Goal: Transaction & Acquisition: Purchase product/service

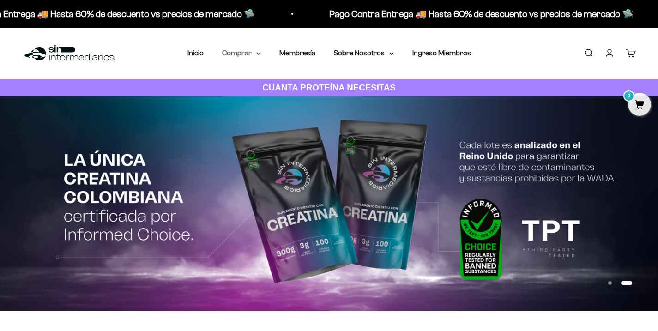
click at [235, 53] on summary "Comprar" at bounding box center [241, 53] width 39 height 12
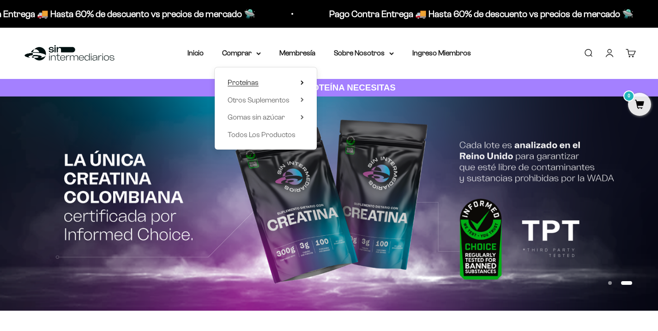
click at [248, 78] on span "Proteínas" at bounding box center [243, 83] width 31 height 12
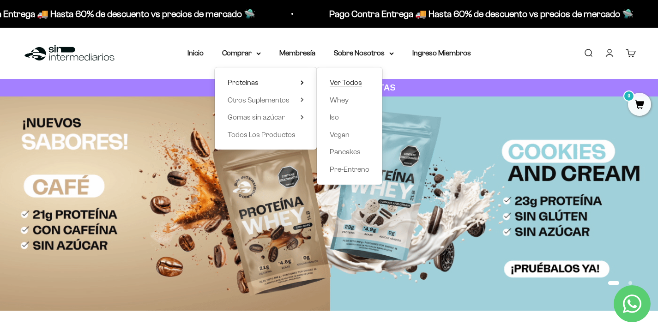
click at [334, 85] on span "Ver Todos" at bounding box center [346, 82] width 32 height 8
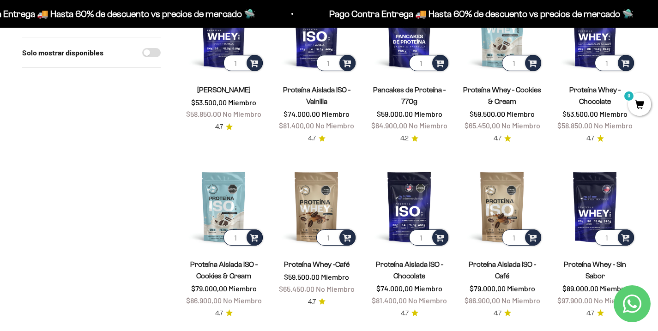
scroll to position [157, 0]
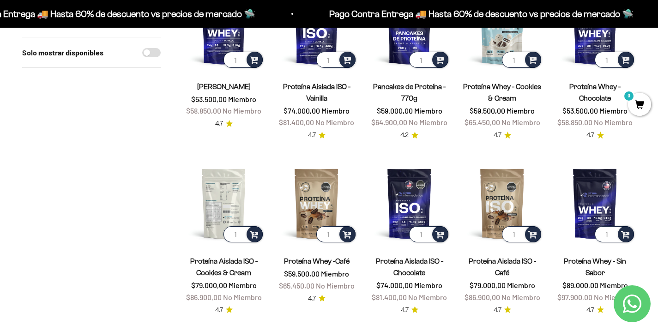
click at [228, 197] on img at bounding box center [224, 204] width 82 height 82
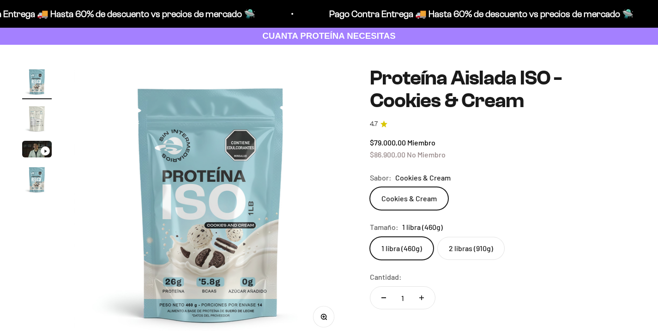
scroll to position [52, 0]
click at [30, 147] on img "Ir al artículo 3" at bounding box center [37, 149] width 30 height 17
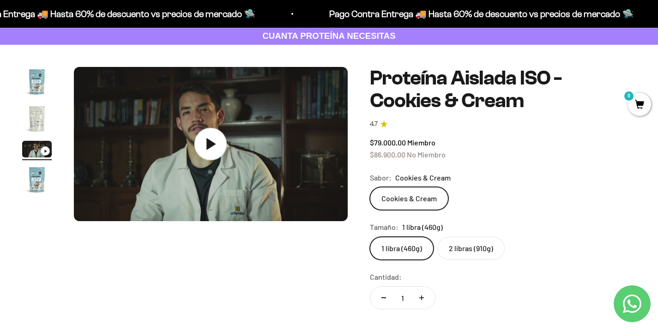
scroll to position [0, 569]
click at [39, 116] on img "Ir al artículo 2" at bounding box center [37, 119] width 30 height 30
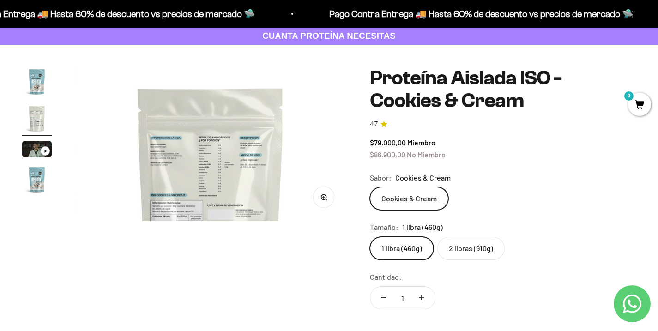
scroll to position [0, 284]
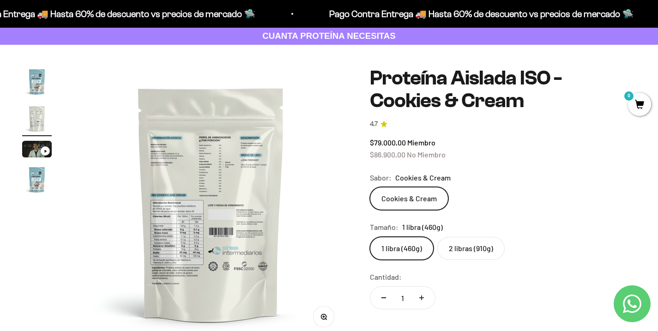
click at [193, 248] on img at bounding box center [211, 204] width 274 height 274
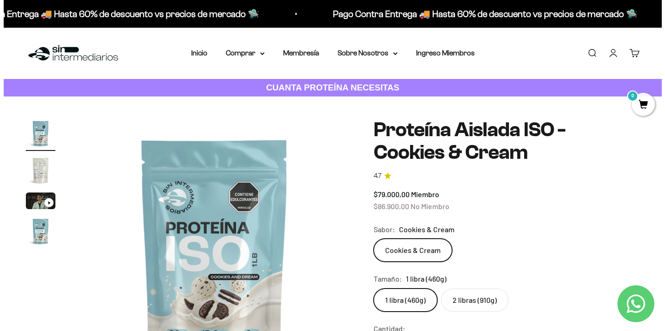
scroll to position [193, 0]
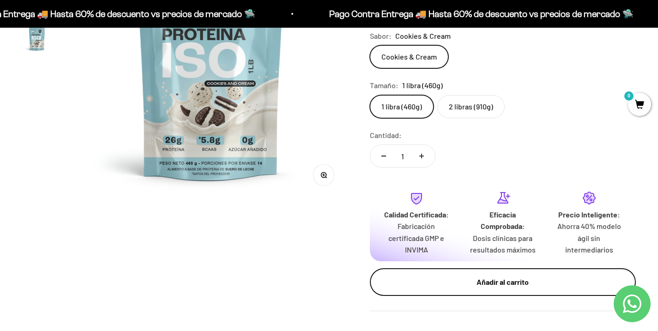
click at [524, 279] on div "Añadir al carrito" at bounding box center [502, 282] width 229 height 12
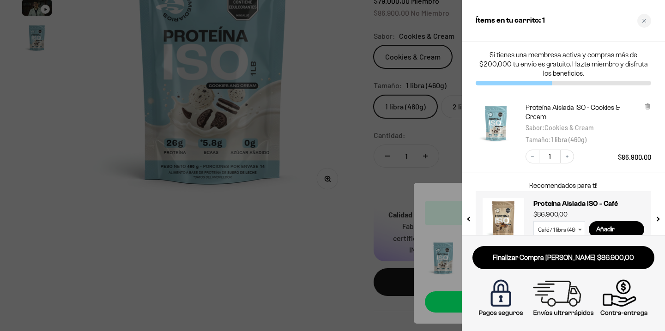
scroll to position [18, 0]
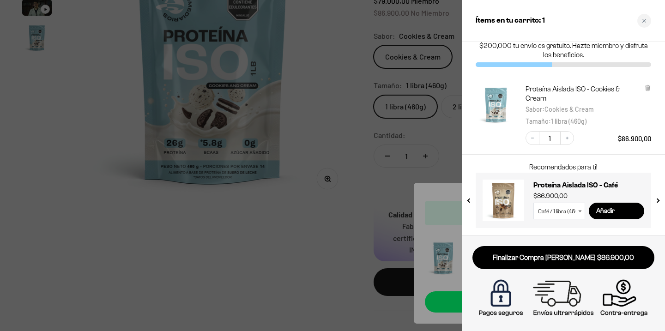
click at [657, 201] on button "next slide / item" at bounding box center [657, 197] width 8 height 55
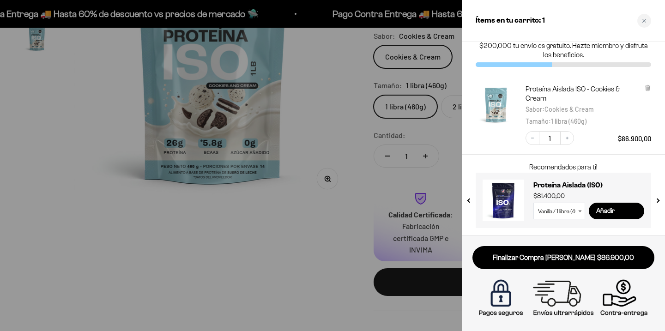
click at [469, 197] on button "previous slide / item" at bounding box center [469, 197] width 8 height 55
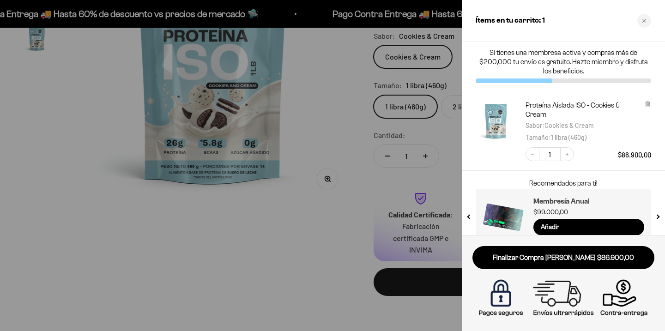
scroll to position [0, 0]
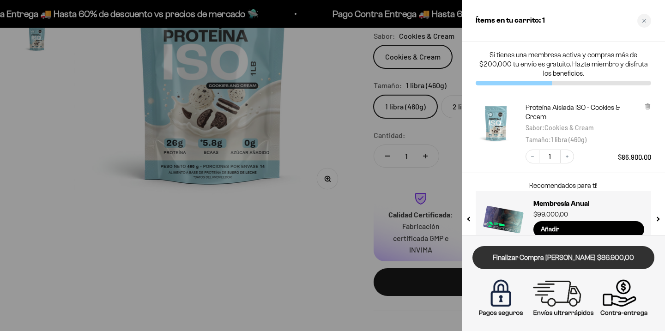
click at [568, 261] on link "Finalizar Compra Segura $86.900,00" at bounding box center [563, 258] width 182 height 24
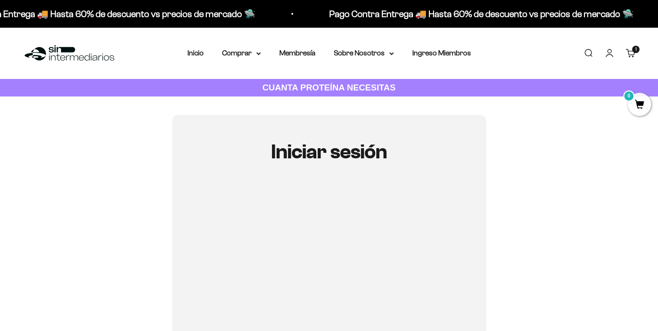
type input "[EMAIL_ADDRESS][DOMAIN_NAME]"
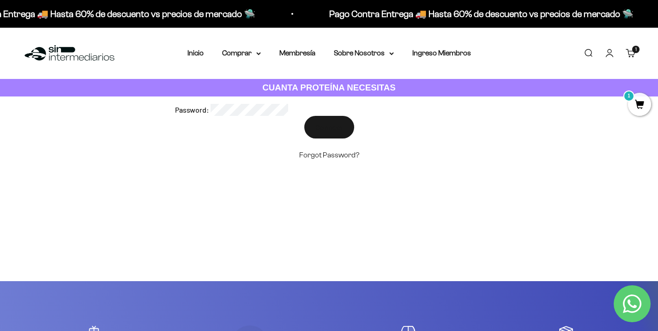
click at [634, 53] on link "Carrito 1 artículo 1" at bounding box center [631, 53] width 10 height 10
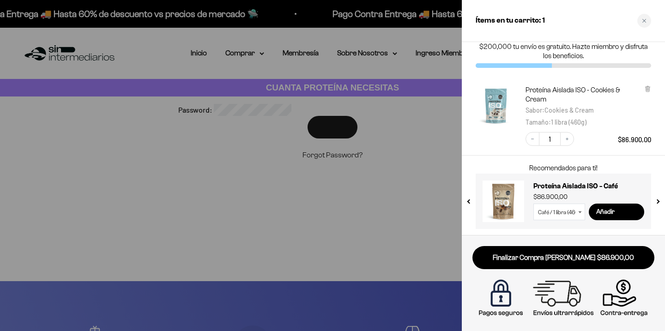
scroll to position [18, 0]
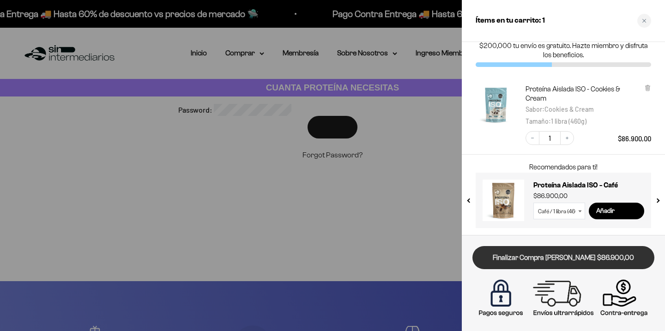
click at [585, 260] on link "Finalizar Compra [PERSON_NAME] $86.900,00" at bounding box center [563, 258] width 182 height 24
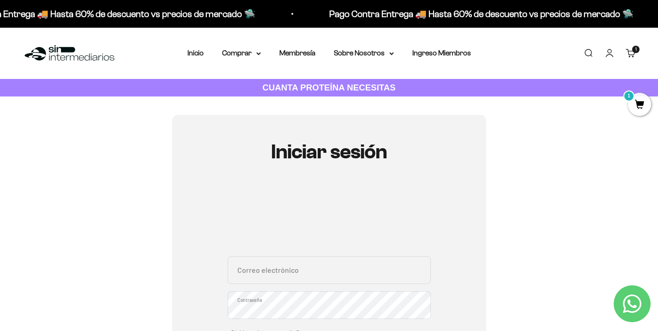
type input "[EMAIL_ADDRESS][DOMAIN_NAME]"
click at [633, 53] on link "Carrito 1 artículo 1" at bounding box center [631, 53] width 10 height 10
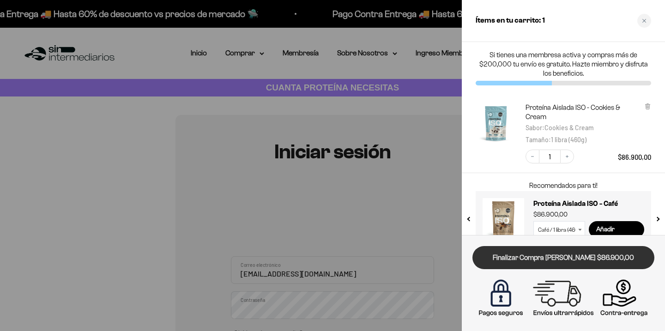
click at [536, 260] on link "Finalizar Compra [PERSON_NAME] $86.900,00" at bounding box center [563, 258] width 182 height 24
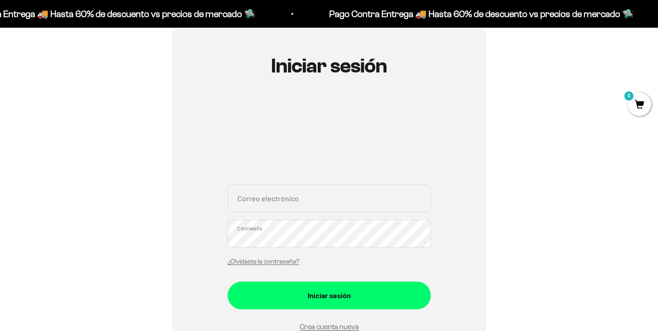
scroll to position [179, 0]
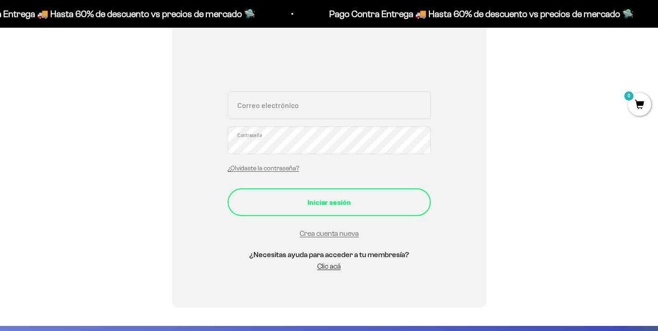
type input "[EMAIL_ADDRESS][DOMAIN_NAME]"
click at [375, 208] on div "Iniciar sesión" at bounding box center [329, 202] width 166 height 12
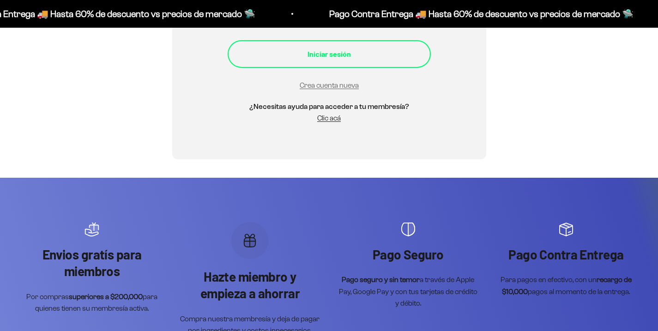
scroll to position [299, 0]
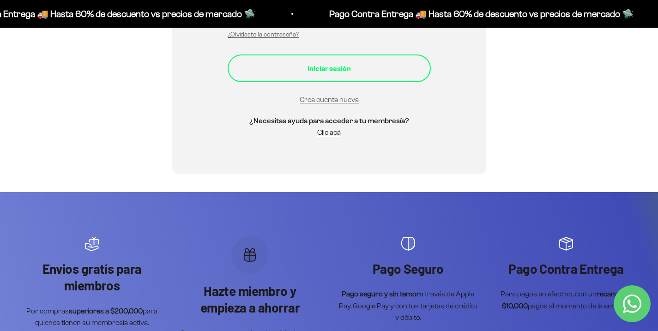
type input "[EMAIL_ADDRESS][DOMAIN_NAME]"
click at [341, 71] on div "Iniciar sesión" at bounding box center [329, 68] width 166 height 12
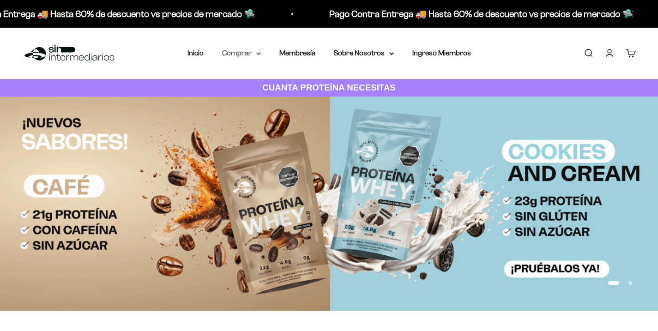
click at [256, 54] on icon at bounding box center [258, 53] width 5 height 3
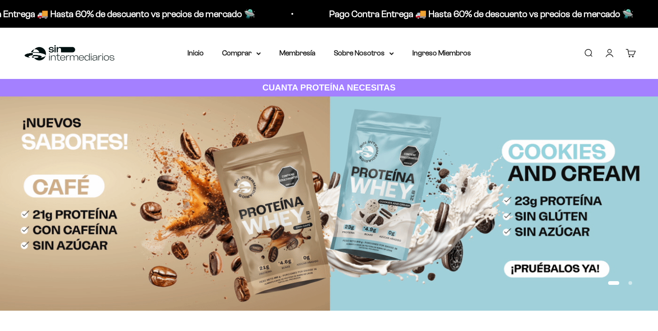
click at [261, 81] on summary "Proteínas" at bounding box center [266, 83] width 76 height 12
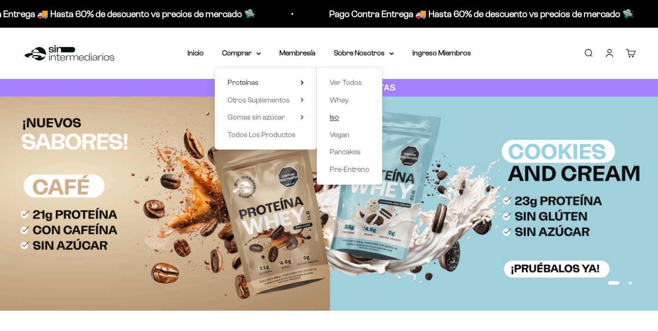
click at [350, 112] on link "Iso" at bounding box center [350, 117] width 40 height 12
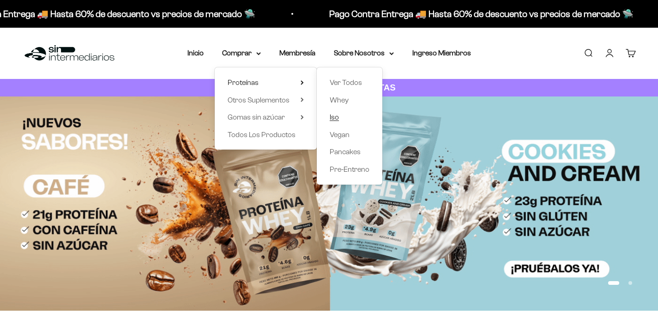
click at [345, 114] on link "Iso" at bounding box center [350, 117] width 40 height 12
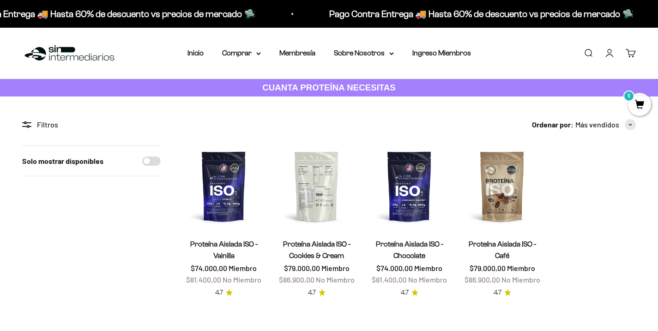
scroll to position [93, 0]
